Goal: Navigation & Orientation: Find specific page/section

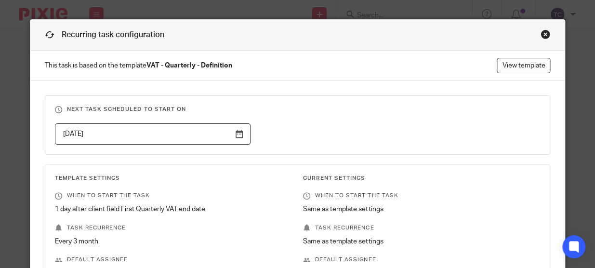
drag, startPoint x: 542, startPoint y: 37, endPoint x: 514, endPoint y: 54, distance: 32.5
click at [542, 37] on div "Close this dialog window" at bounding box center [545, 34] width 10 height 10
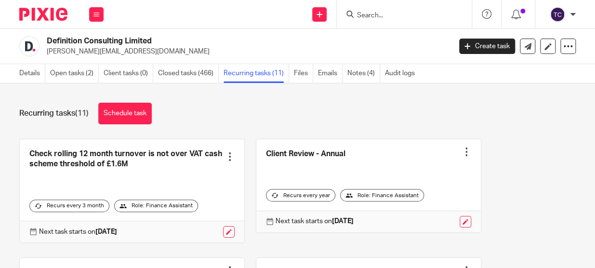
click at [396, 14] on input "Search" at bounding box center [399, 16] width 87 height 9
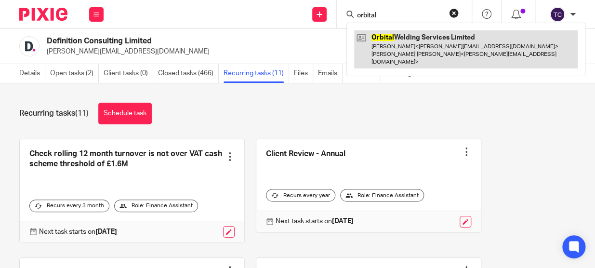
type input "orbital"
click at [401, 41] on link at bounding box center [466, 49] width 224 height 38
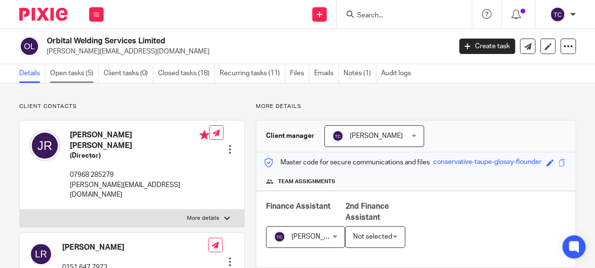
click at [90, 72] on link "Open tasks (5)" at bounding box center [74, 73] width 49 height 19
